Goal: Task Accomplishment & Management: Manage account settings

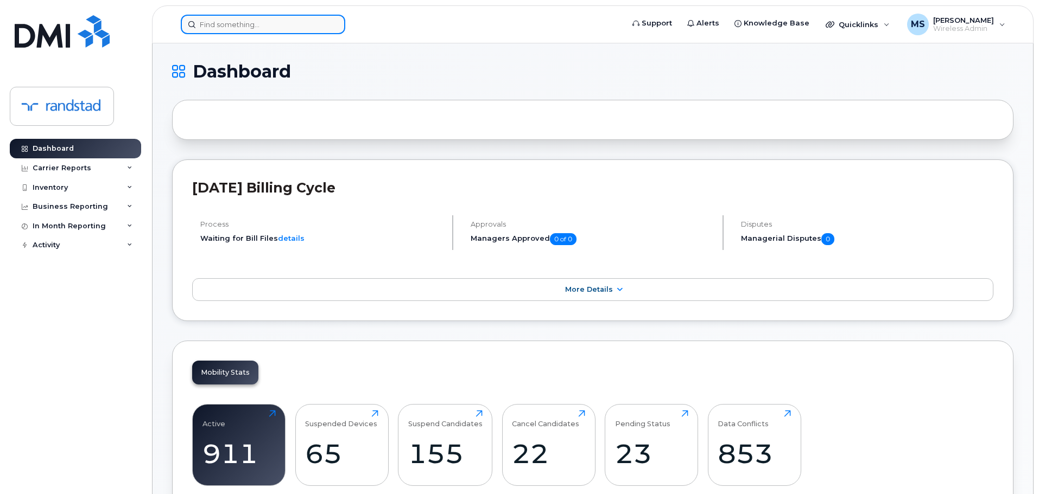
click at [251, 18] on input at bounding box center [263, 25] width 164 height 20
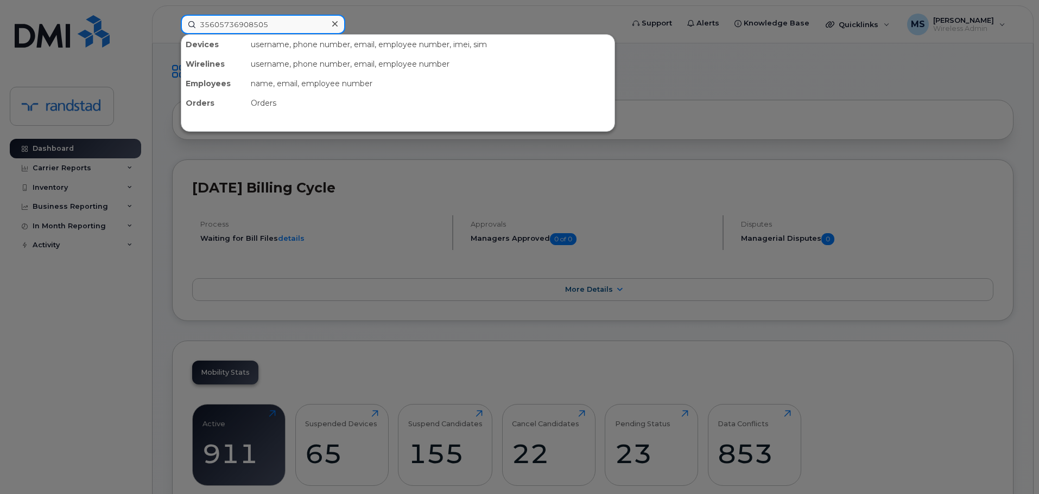
type input "356057369085055"
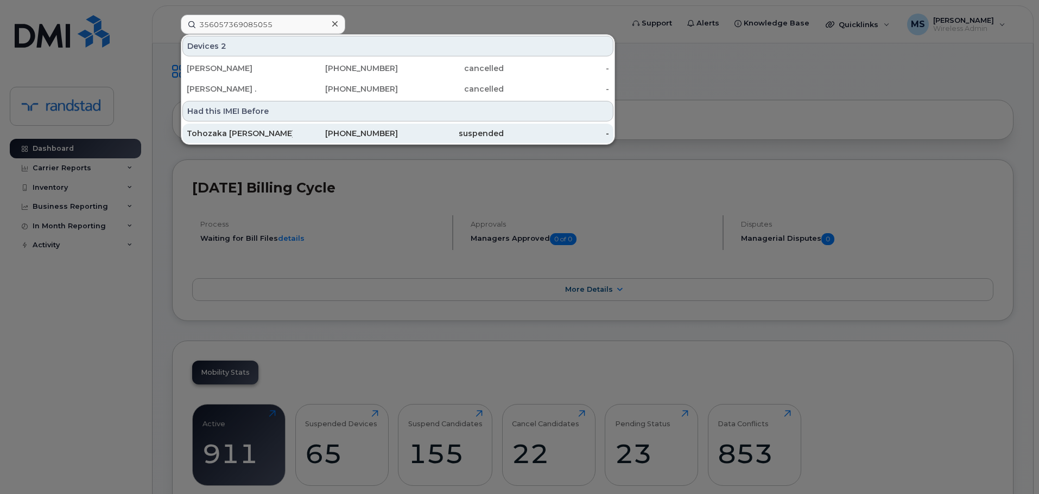
click at [393, 133] on div "289-260-4887" at bounding box center [346, 133] width 106 height 11
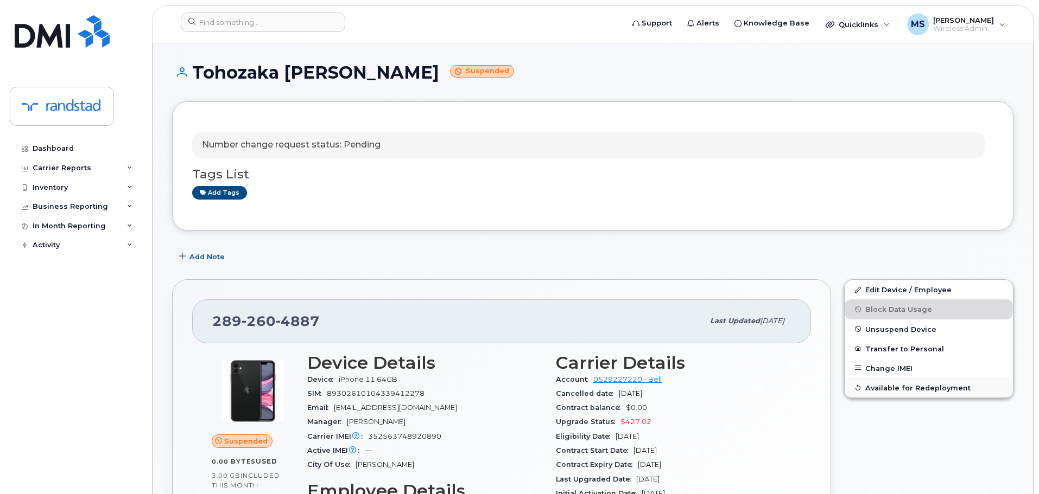
click at [930, 385] on span "Available for Redeployment" at bounding box center [917, 388] width 105 height 8
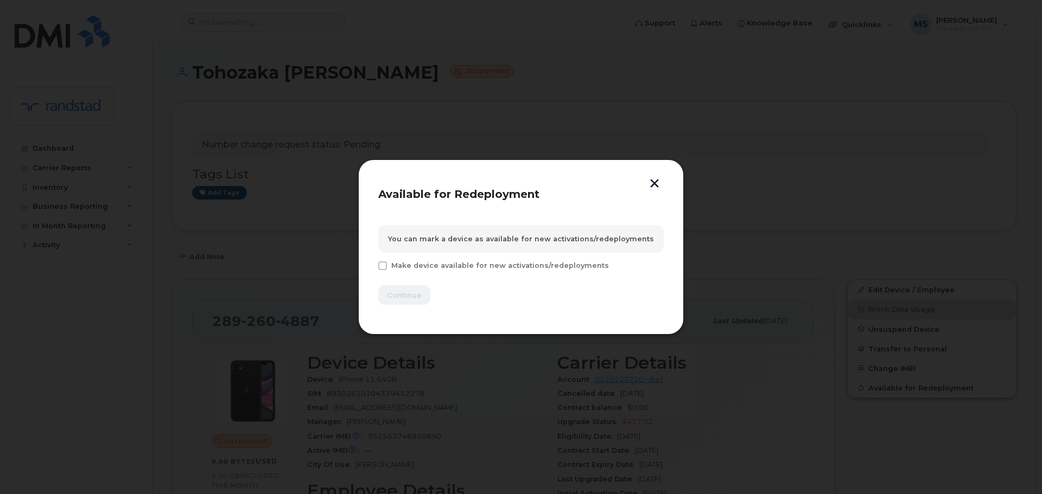
click at [512, 269] on span "Make device available for new activations/redeployments" at bounding box center [500, 266] width 218 height 8
click at [371, 267] on input "Make device available for new activations/redeployments" at bounding box center [367, 264] width 5 height 5
checkbox input "true"
click at [404, 294] on span "Continue" at bounding box center [404, 295] width 35 height 10
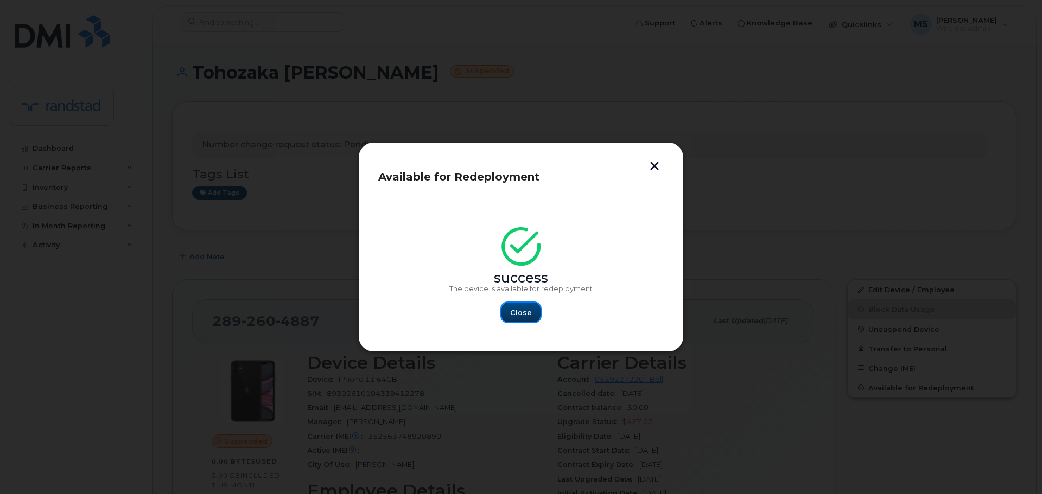
click at [521, 308] on span "Close" at bounding box center [521, 313] width 22 height 10
click at [521, 308] on div "[PHONE_NUMBER] Last updated [DATE]" at bounding box center [503, 321] width 622 height 43
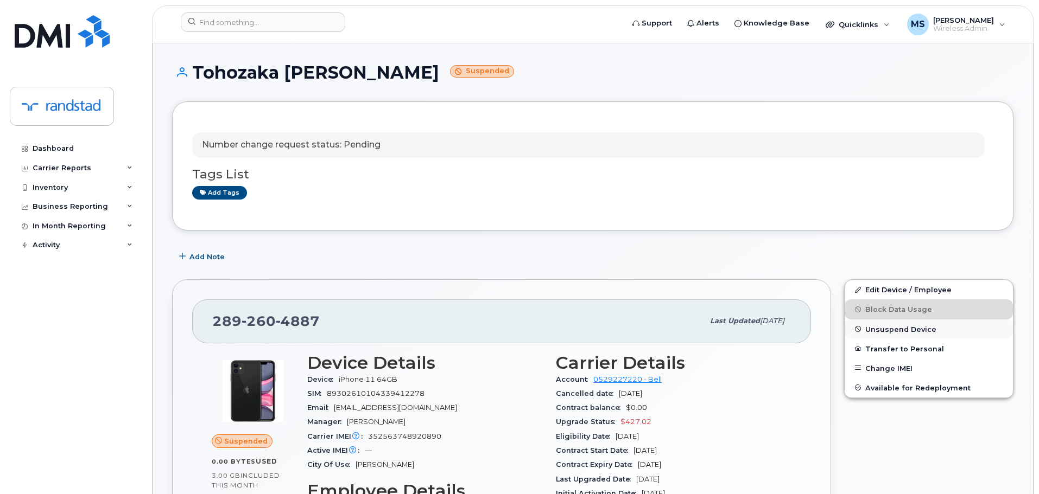
click at [903, 331] on span "Unsuspend Device" at bounding box center [900, 329] width 71 height 8
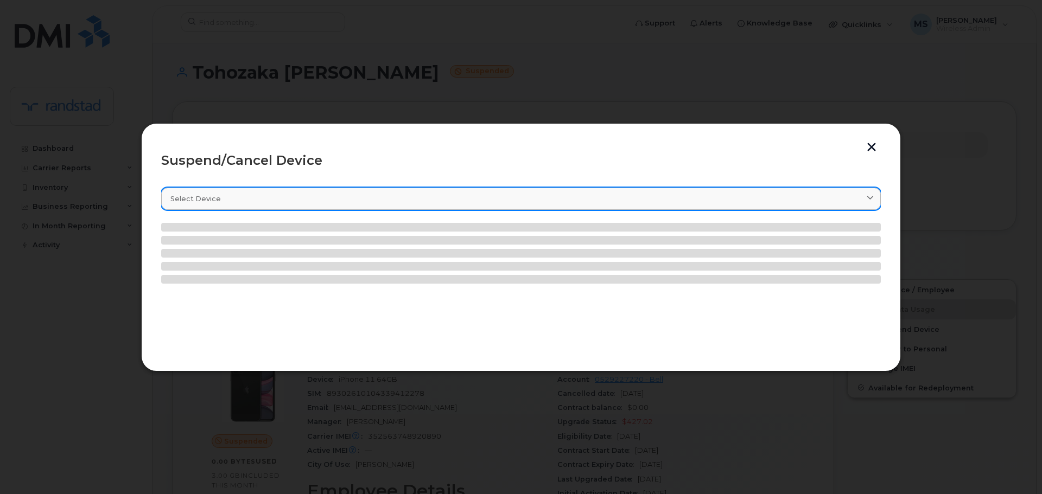
click at [359, 202] on div "Select device" at bounding box center [520, 199] width 701 height 10
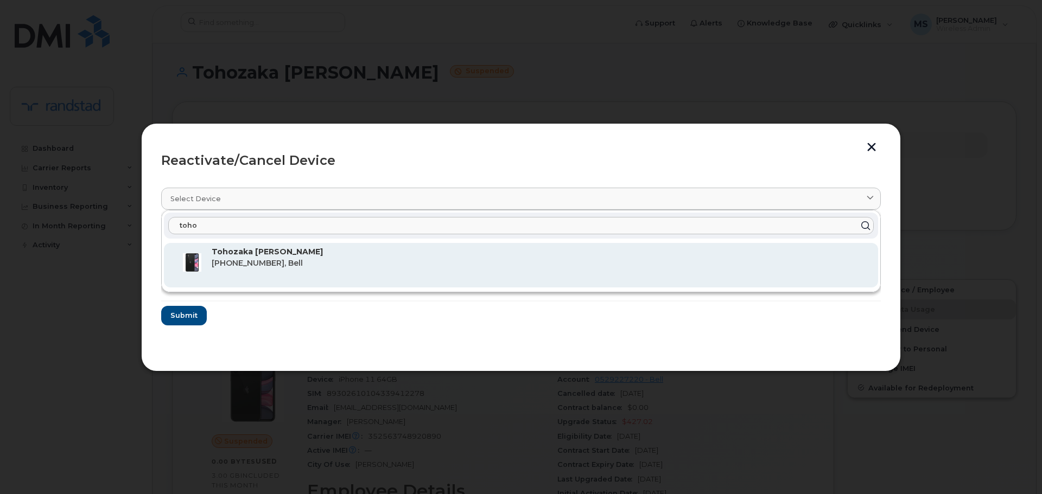
type input "toho"
click at [420, 256] on p "Tohozaka [PERSON_NAME]" at bounding box center [541, 251] width 658 height 11
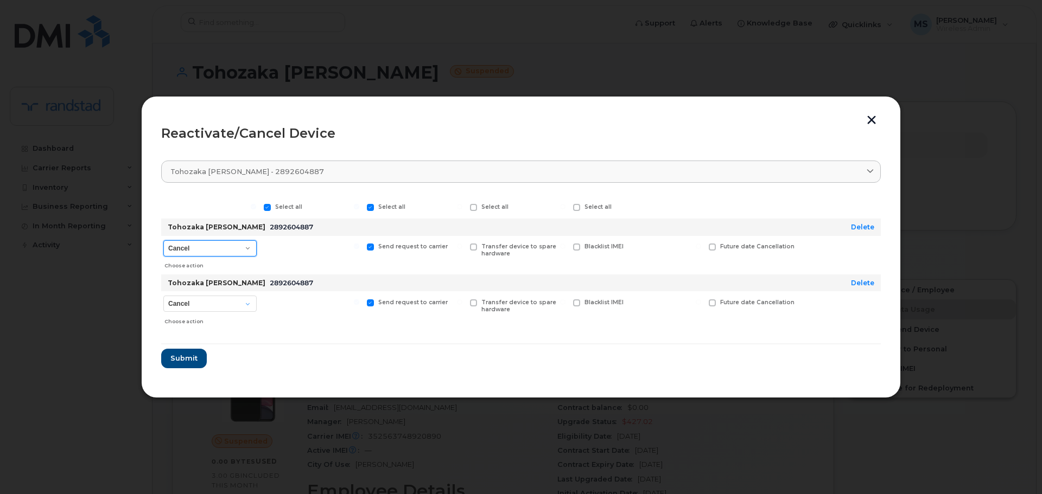
click at [240, 250] on select "Cancel Suspend - Extend Suspension Reactivate" at bounding box center [209, 248] width 93 height 16
select select "[object Object]"
click at [163, 240] on select "Cancel Suspend - Extend Suspension Reactivate" at bounding box center [209, 248] width 93 height 16
click at [234, 299] on select "Cancel Reactivate" at bounding box center [209, 304] width 93 height 16
select select "[object Object]"
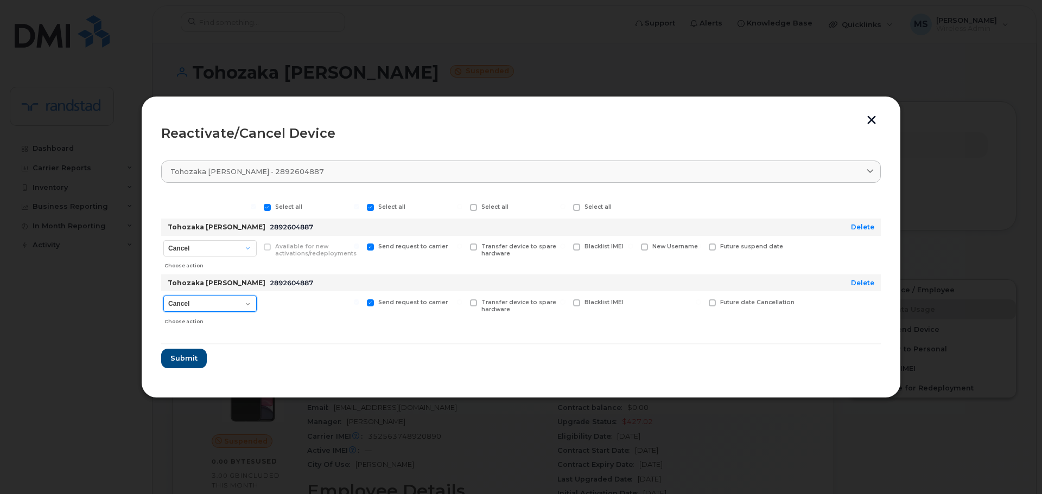
click at [163, 296] on select "Cancel Reactivate" at bounding box center [209, 304] width 93 height 16
click at [191, 354] on span "Submit" at bounding box center [183, 358] width 27 height 10
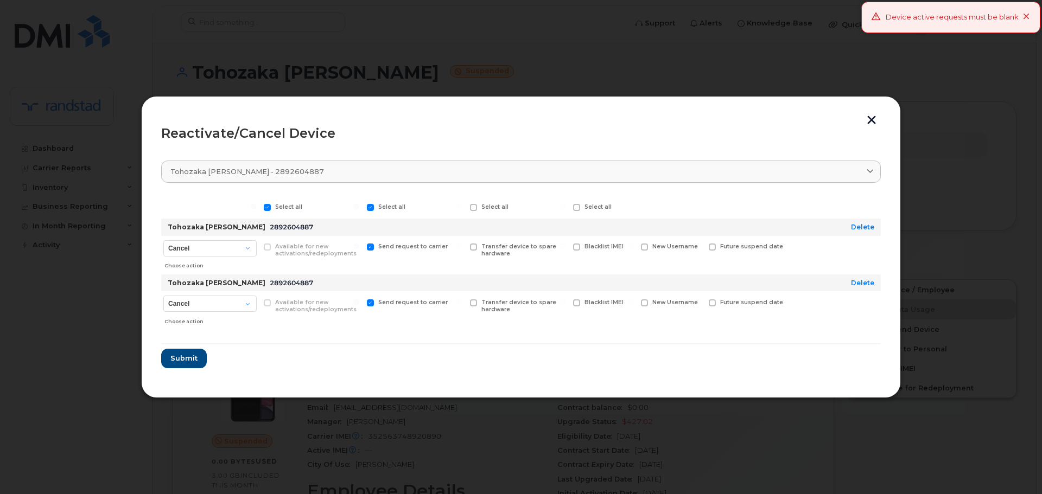
click at [373, 300] on span at bounding box center [370, 303] width 7 height 7
click at [359, 300] on input "Send request to carrier" at bounding box center [356, 302] width 5 height 5
checkbox input "false"
click at [375, 246] on label "Send request to carrier" at bounding box center [407, 247] width 81 height 7
click at [359, 246] on input "Send request to carrier" at bounding box center [356, 246] width 5 height 5
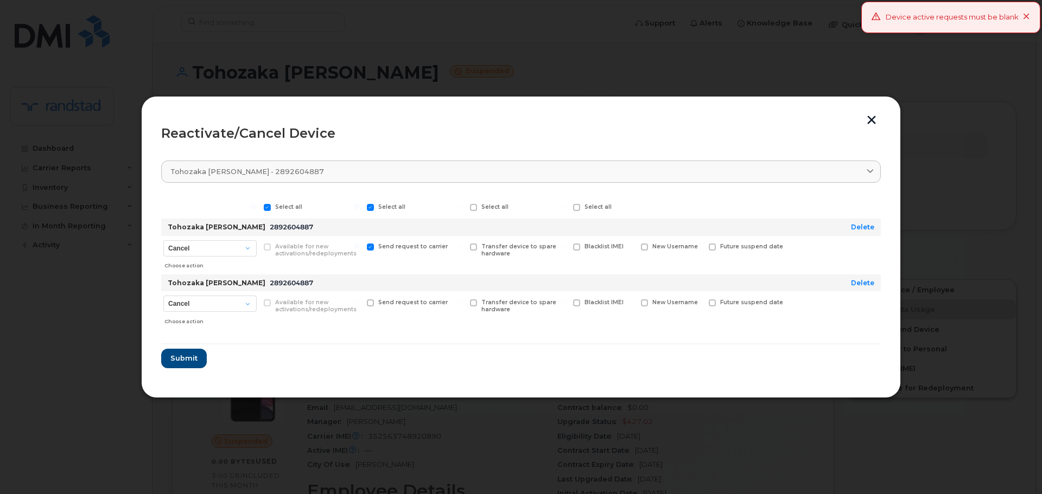
checkbox input "false"
click at [372, 210] on span at bounding box center [370, 207] width 7 height 7
click at [359, 210] on input "Select all" at bounding box center [356, 206] width 5 height 5
checkbox input "false"
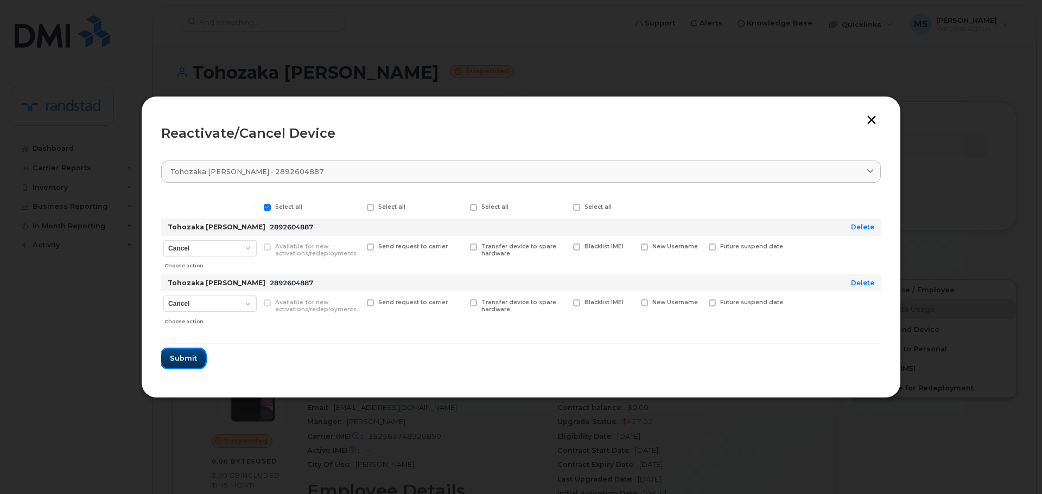
click at [179, 354] on span "Submit" at bounding box center [183, 358] width 27 height 10
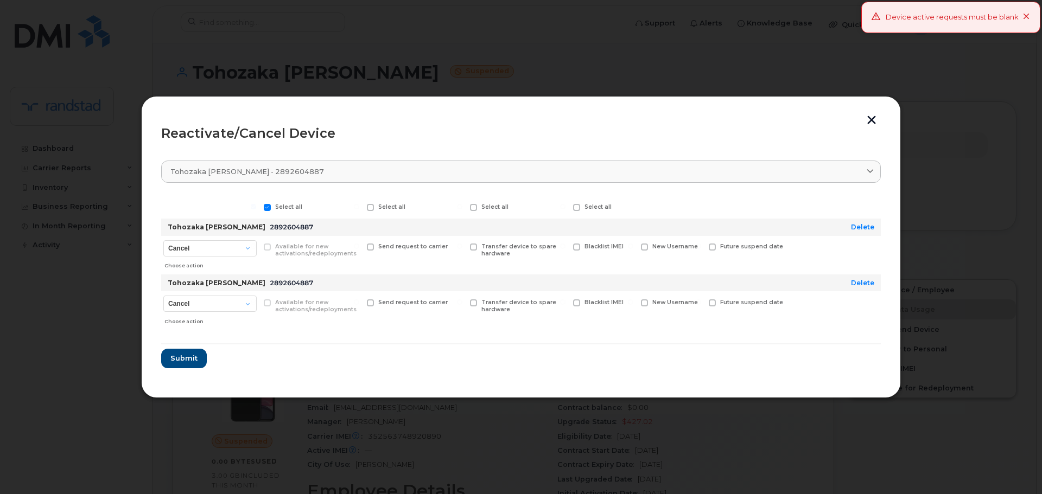
drag, startPoint x: 1029, startPoint y: 17, endPoint x: 1023, endPoint y: 22, distance: 7.8
click at [1029, 17] on icon at bounding box center [1026, 17] width 7 height 7
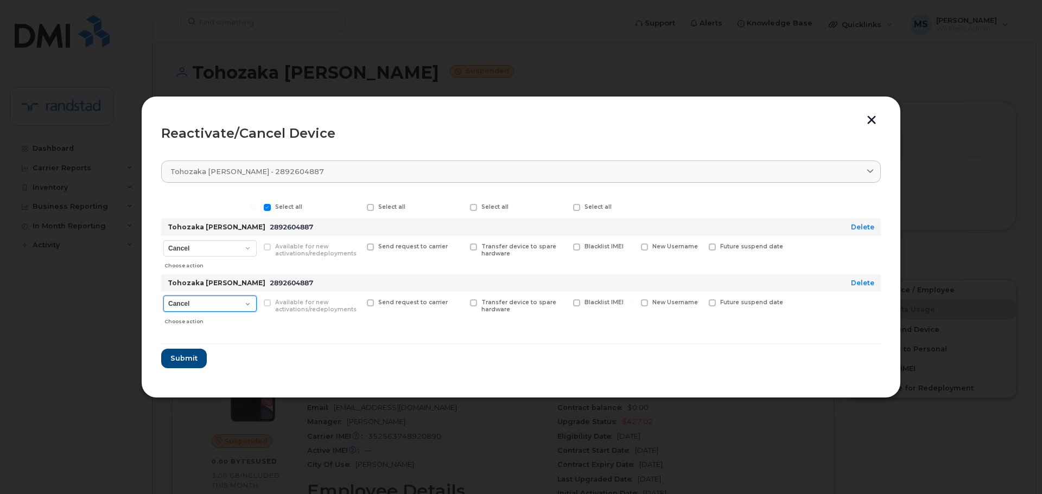
click at [222, 309] on select "Cancel Reactivate" at bounding box center [209, 304] width 93 height 16
select select "[object Object]"
click at [163, 296] on select "Cancel Reactivate" at bounding box center [209, 304] width 93 height 16
click at [870, 116] on button "button" at bounding box center [872, 121] width 16 height 11
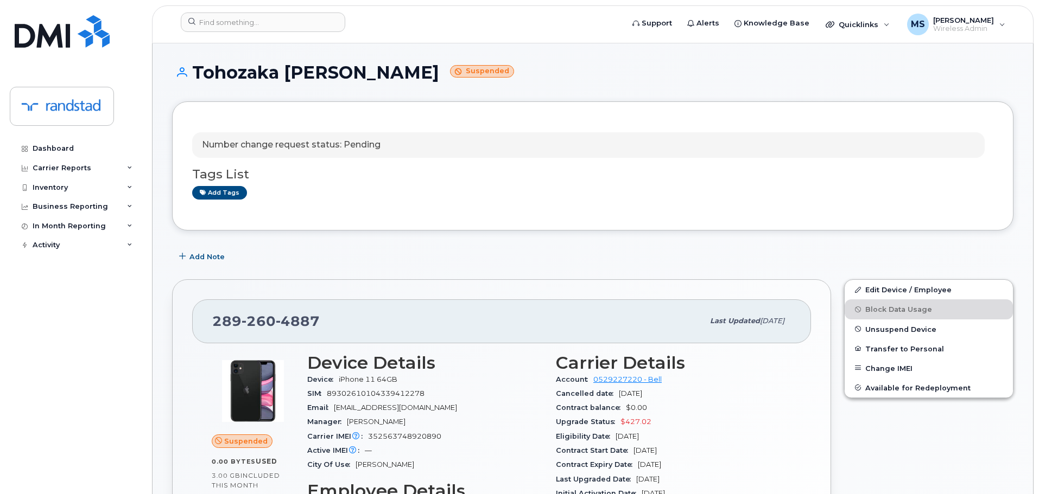
drag, startPoint x: 888, startPoint y: 330, endPoint x: 769, endPoint y: 145, distance: 219.5
click at [711, 118] on div "Number change request status: Pending Tags List Add tags" at bounding box center [592, 166] width 841 height 129
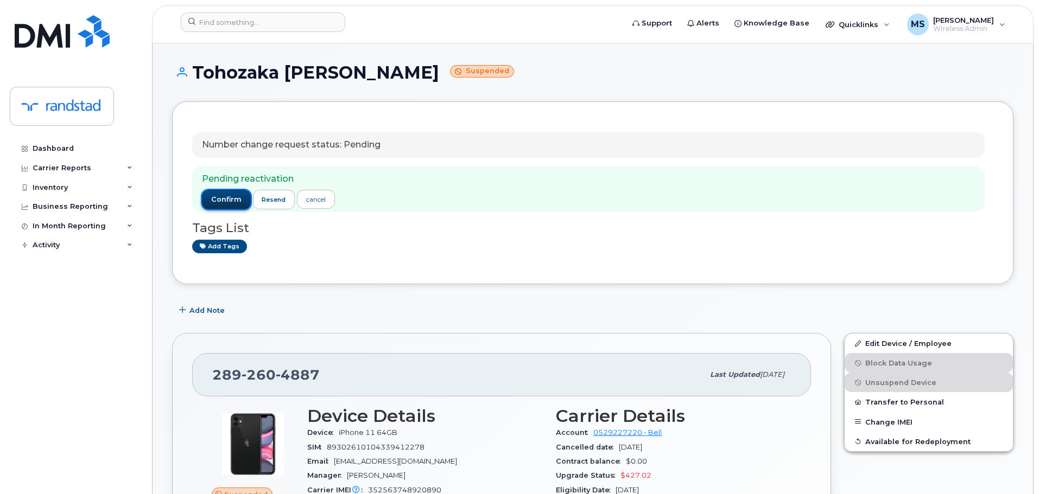
click at [227, 196] on span "confirm" at bounding box center [226, 200] width 30 height 10
